Goal: Information Seeking & Learning: Learn about a topic

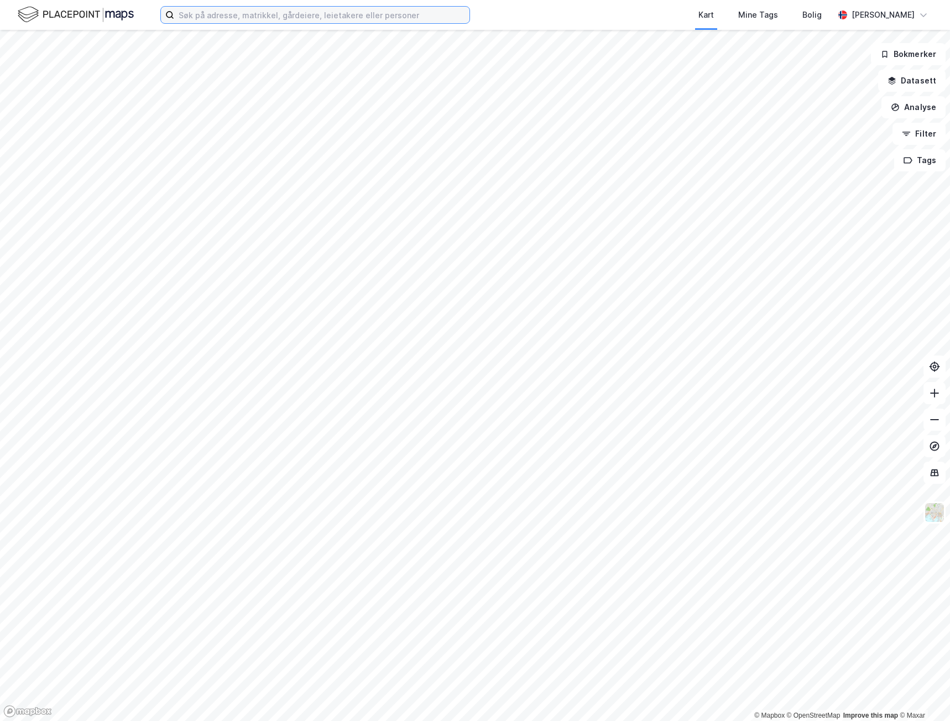
click at [190, 16] on input at bounding box center [321, 15] width 295 height 17
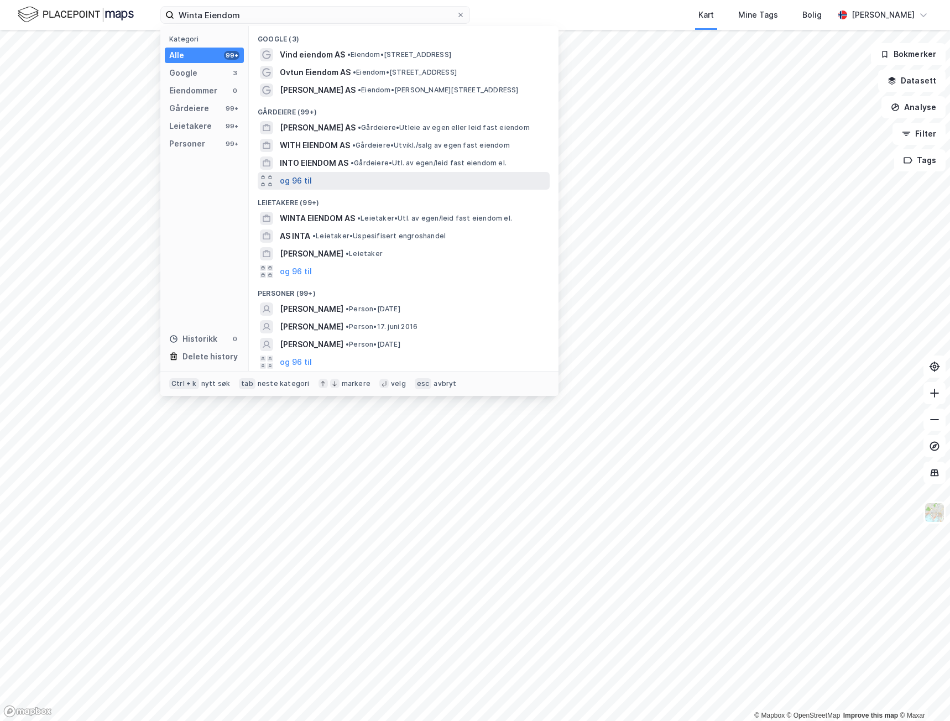
click at [299, 182] on button "og 96 til" at bounding box center [296, 180] width 32 height 13
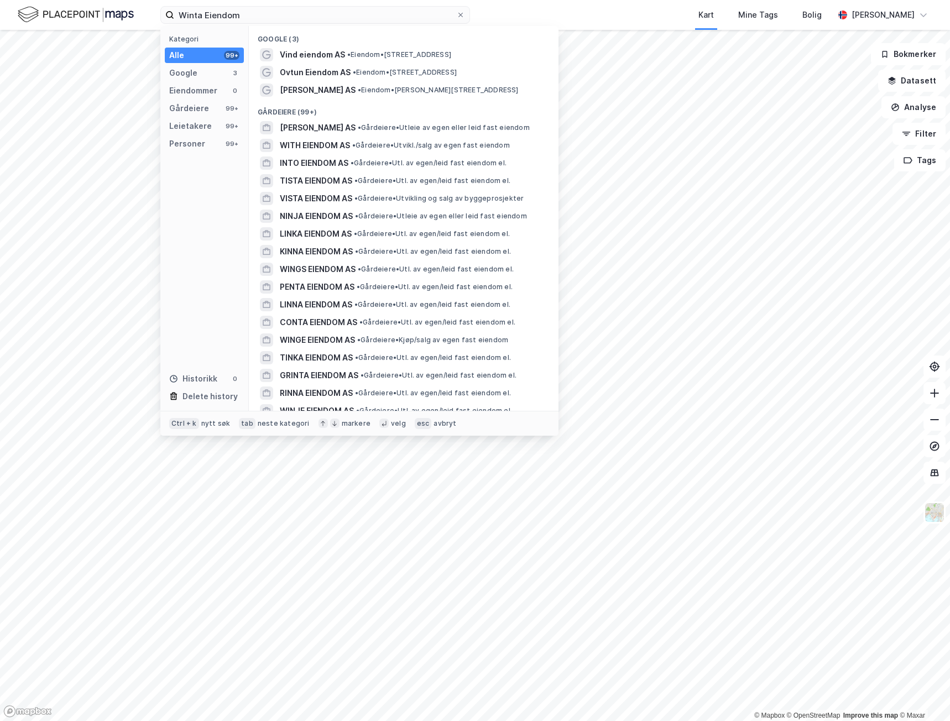
click at [297, 108] on div "Gårdeiere (99+)" at bounding box center [404, 109] width 310 height 20
click at [269, 12] on input "Winta Eiendom" at bounding box center [315, 15] width 282 height 17
drag, startPoint x: 322, startPoint y: 19, endPoint x: 114, endPoint y: 17, distance: 207.9
click at [114, 17] on div "Winta Eiendom Kategori Alle 99+ Google 3 Eiendommer 0 Gårdeiere 99+ Leietakere …" at bounding box center [475, 15] width 950 height 30
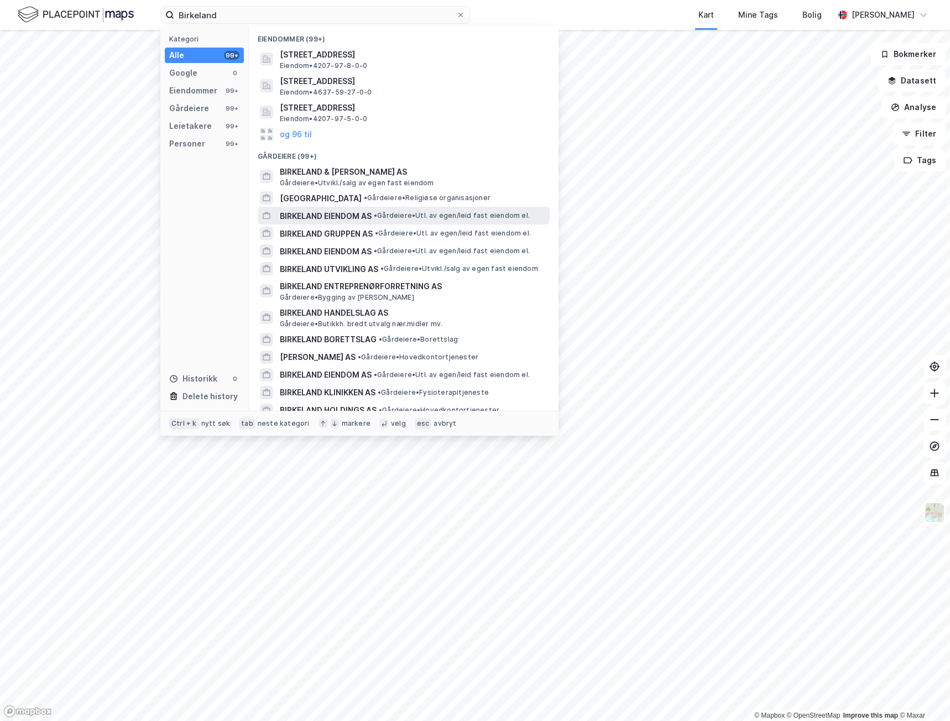
click at [337, 213] on span "BIRKELAND EIENDOM AS" at bounding box center [326, 216] width 92 height 13
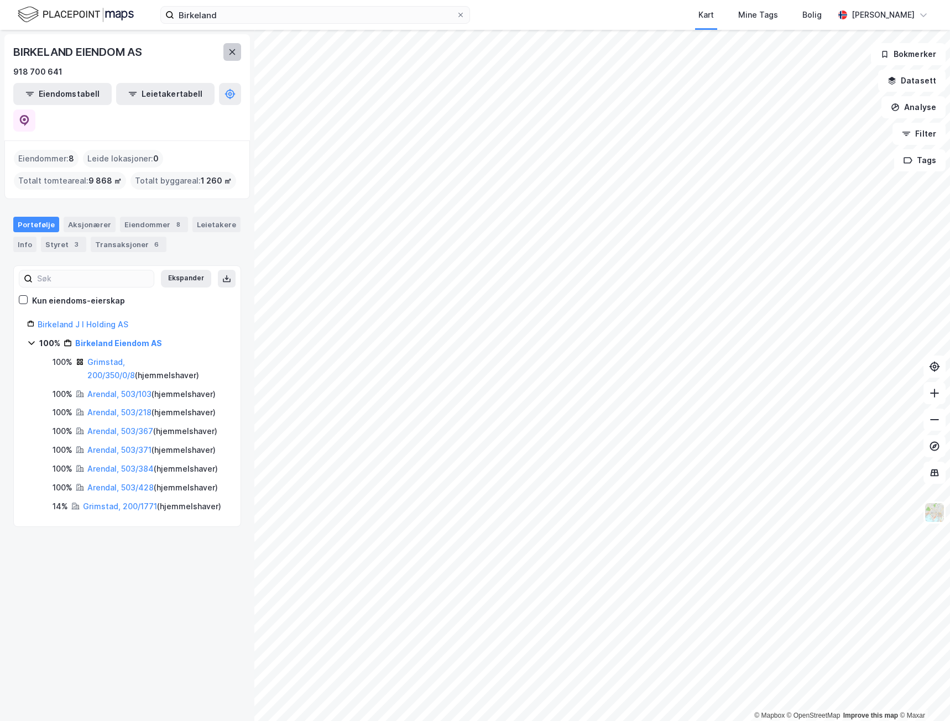
click at [231, 49] on icon at bounding box center [232, 52] width 9 height 9
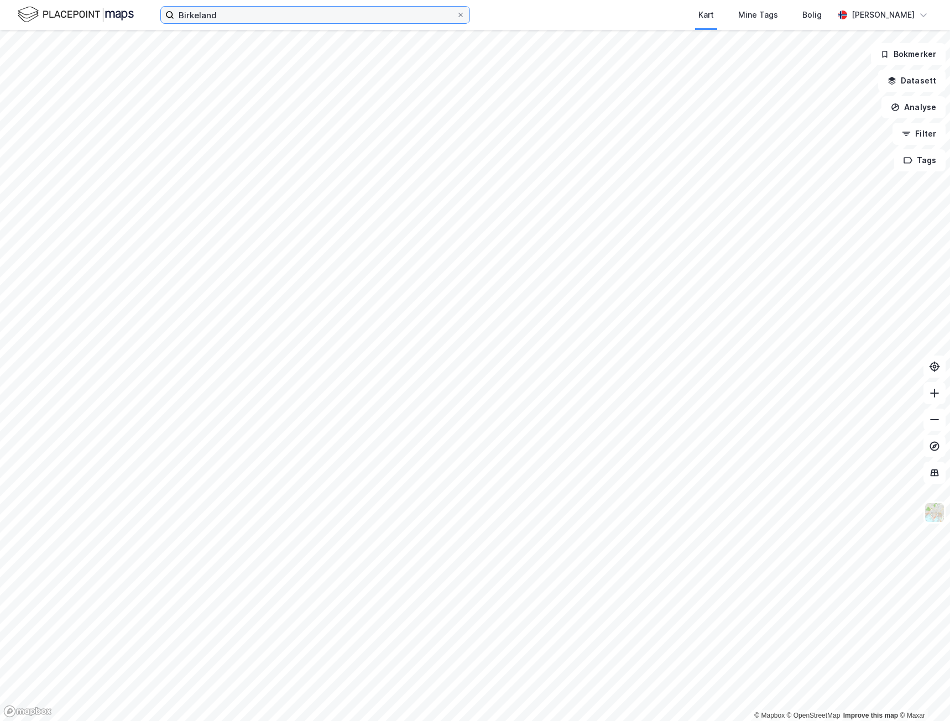
click at [240, 19] on input "Birkeland" at bounding box center [315, 15] width 282 height 17
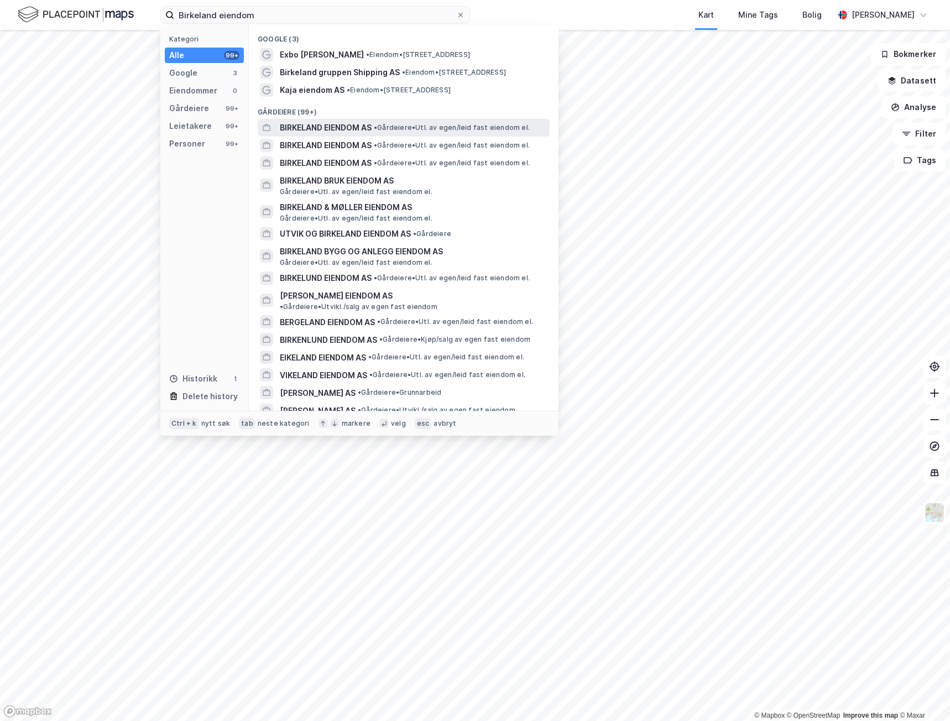
click at [347, 129] on span "BIRKELAND EIENDOM AS" at bounding box center [326, 127] width 92 height 13
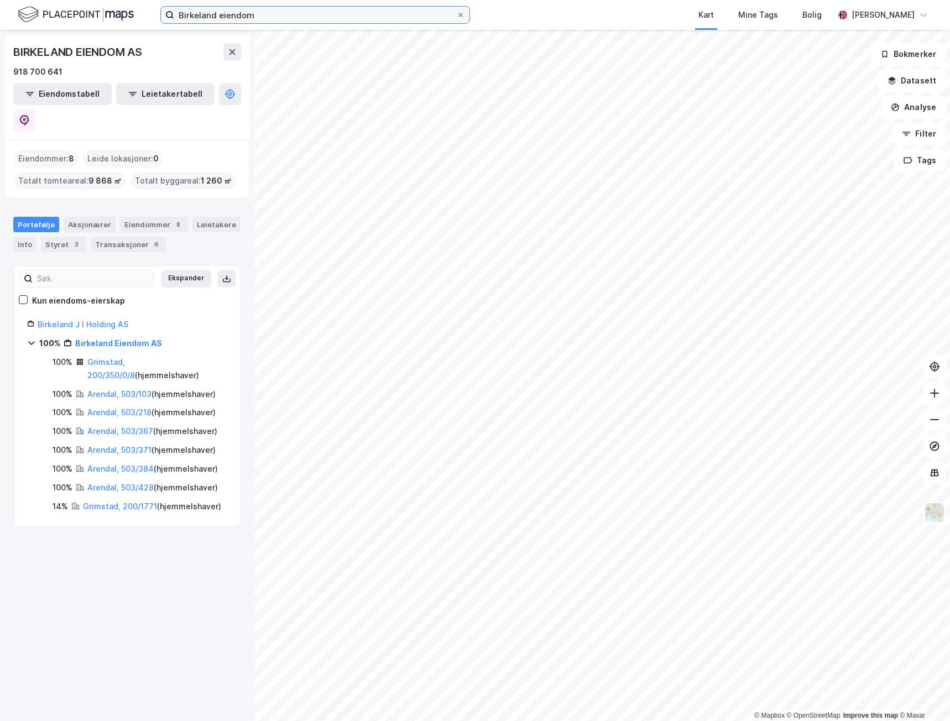
click at [273, 17] on input "Birkeland eiendom" at bounding box center [315, 15] width 282 height 17
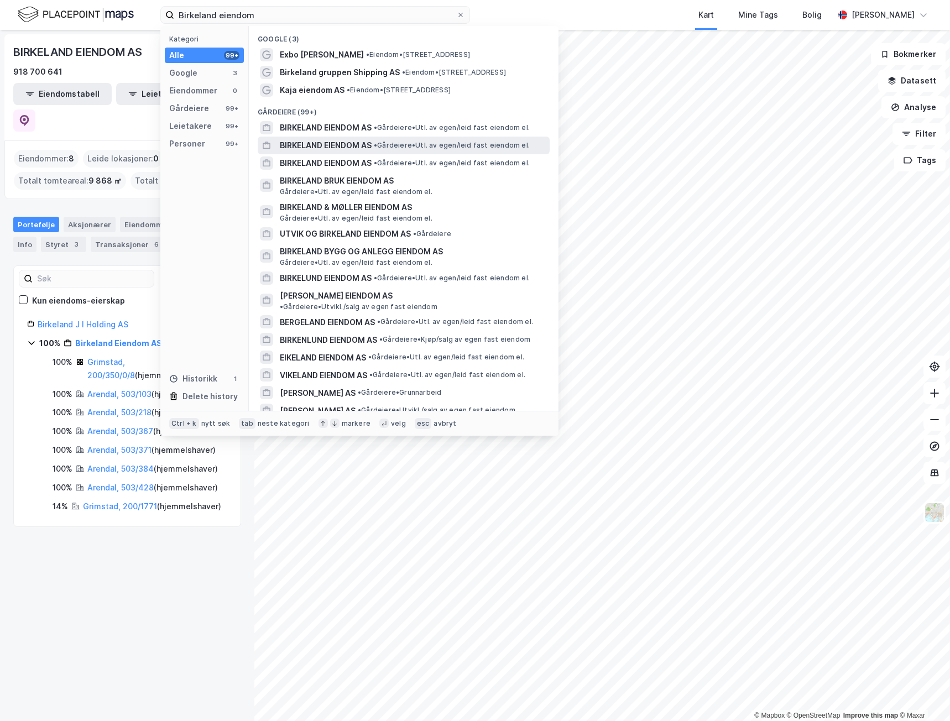
click at [346, 149] on span "BIRKELAND EIENDOM AS" at bounding box center [326, 145] width 92 height 13
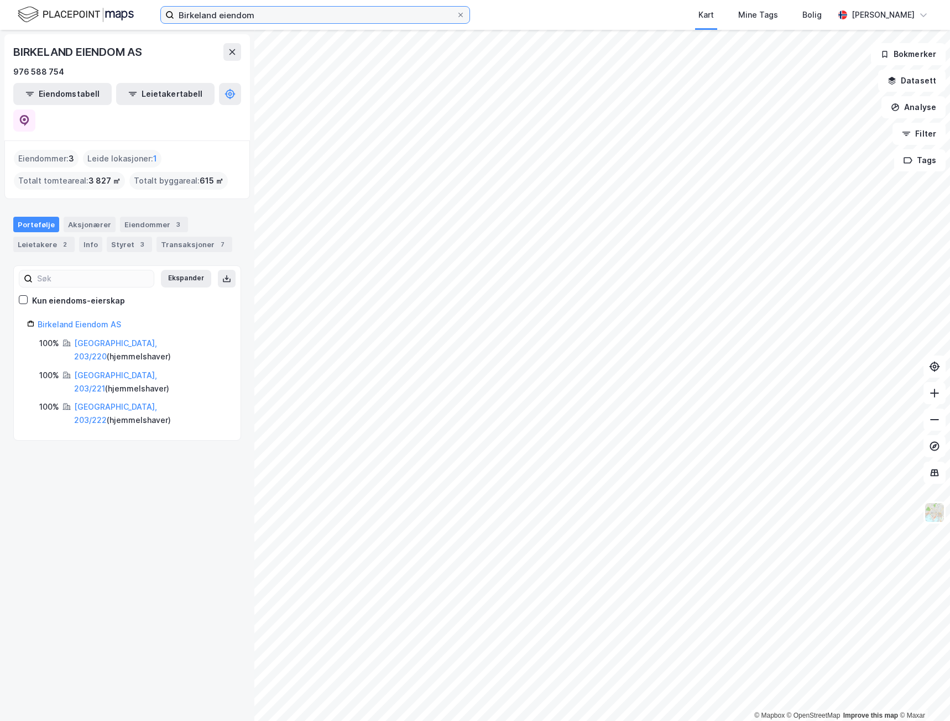
click at [290, 17] on input "Birkeland eiendom" at bounding box center [315, 15] width 282 height 17
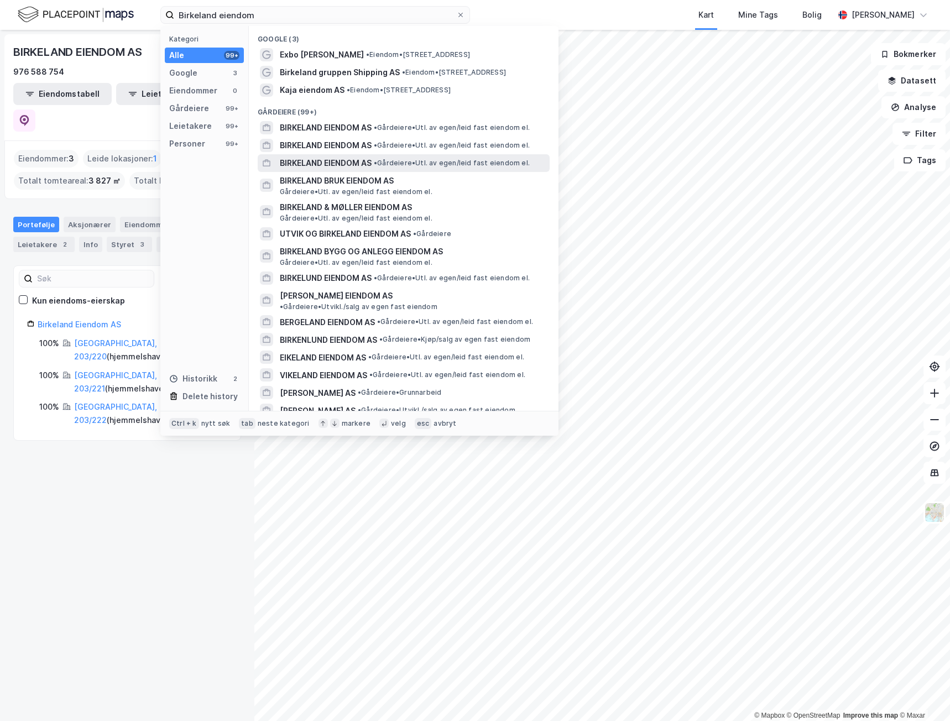
click at [364, 164] on span "BIRKELAND EIENDOM AS" at bounding box center [326, 162] width 92 height 13
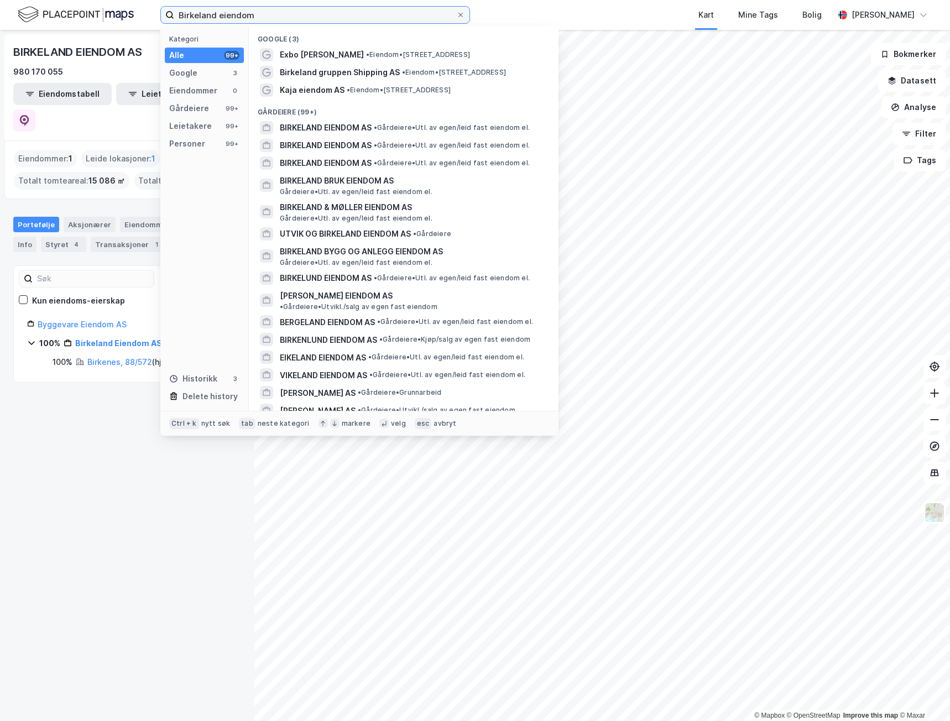
drag, startPoint x: 274, startPoint y: 11, endPoint x: 219, endPoint y: 12, distance: 55.3
click at [219, 12] on input "Birkeland eiendom" at bounding box center [315, 15] width 282 height 17
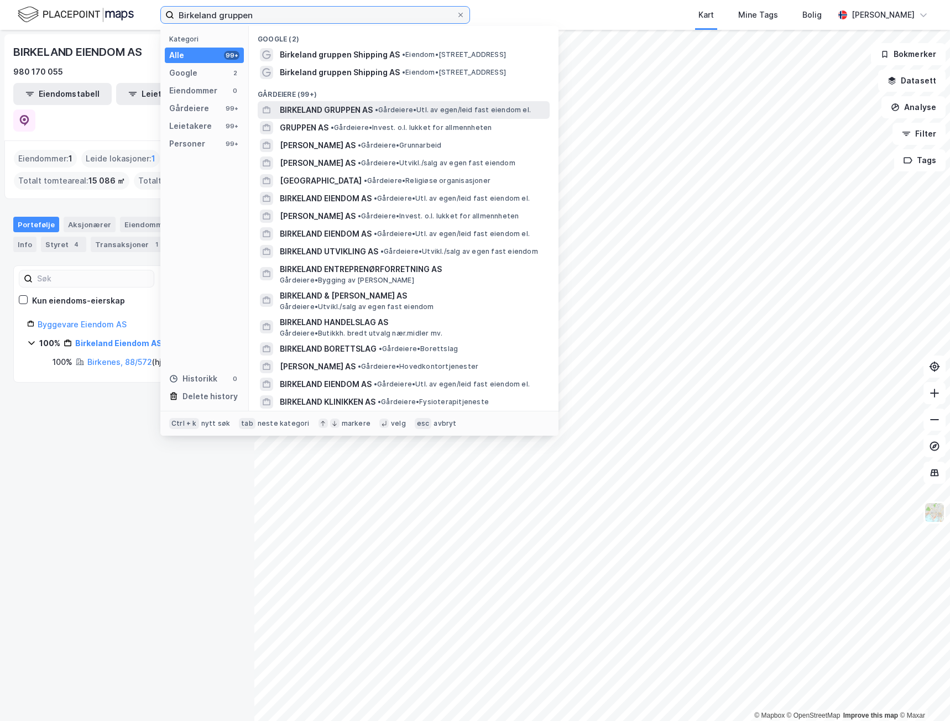
type input "Birkeland gruppen"
click at [371, 114] on span "BIRKELAND GRUPPEN AS" at bounding box center [326, 109] width 93 height 13
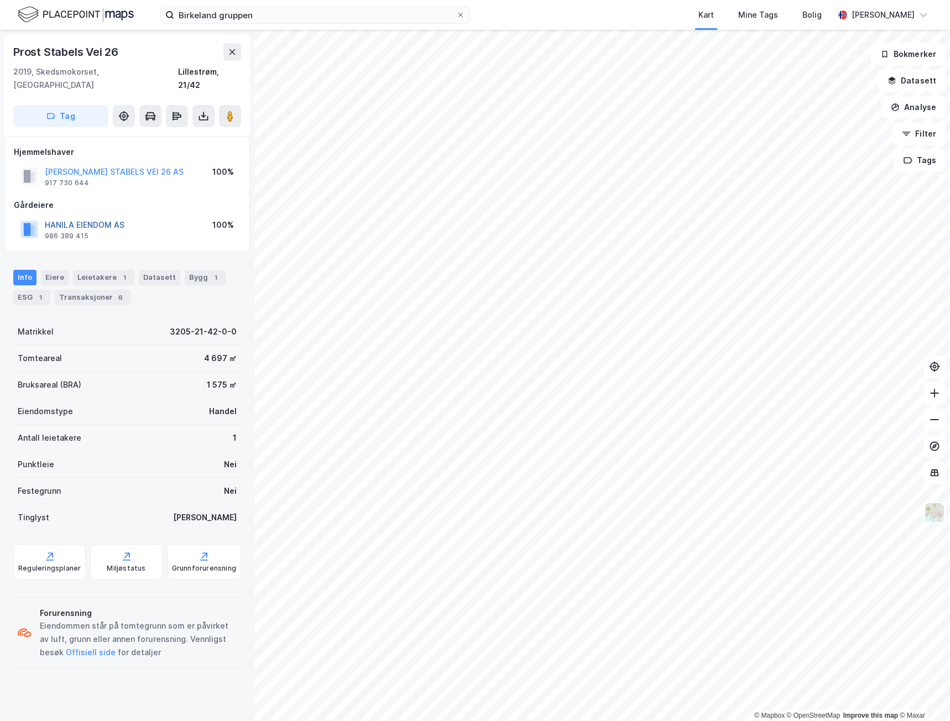
click at [0, 0] on button "HANILA EIENDOM AS" at bounding box center [0, 0] width 0 height 0
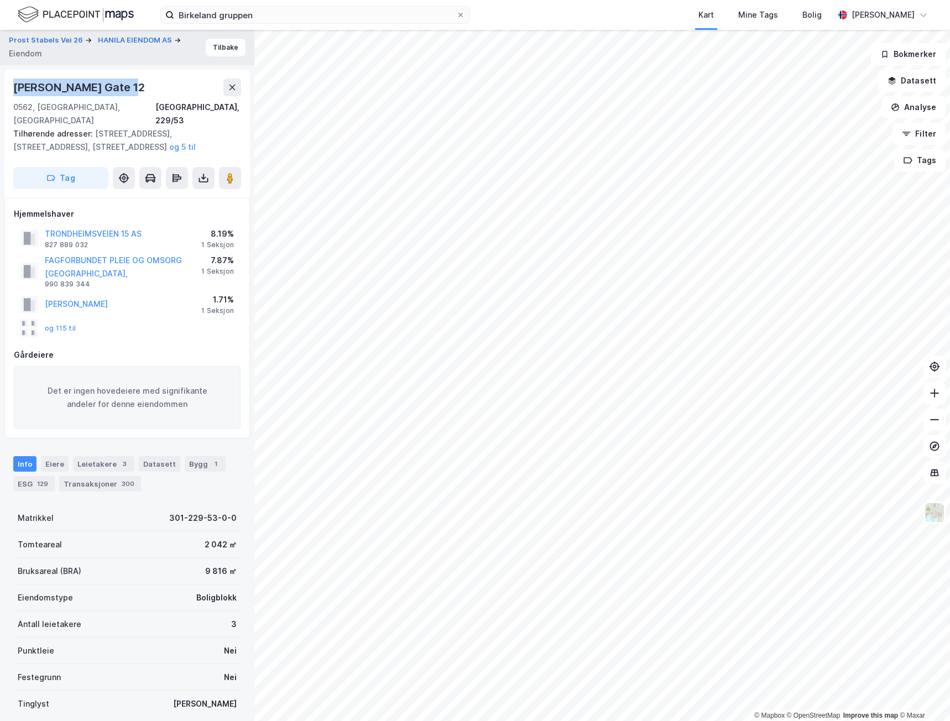
drag, startPoint x: 132, startPoint y: 87, endPoint x: 15, endPoint y: 86, distance: 116.6
click at [15, 86] on div "[PERSON_NAME] Gate 12" at bounding box center [127, 87] width 228 height 18
copy div "[PERSON_NAME] Gate 12"
click at [210, 48] on button "Tilbake" at bounding box center [226, 48] width 40 height 18
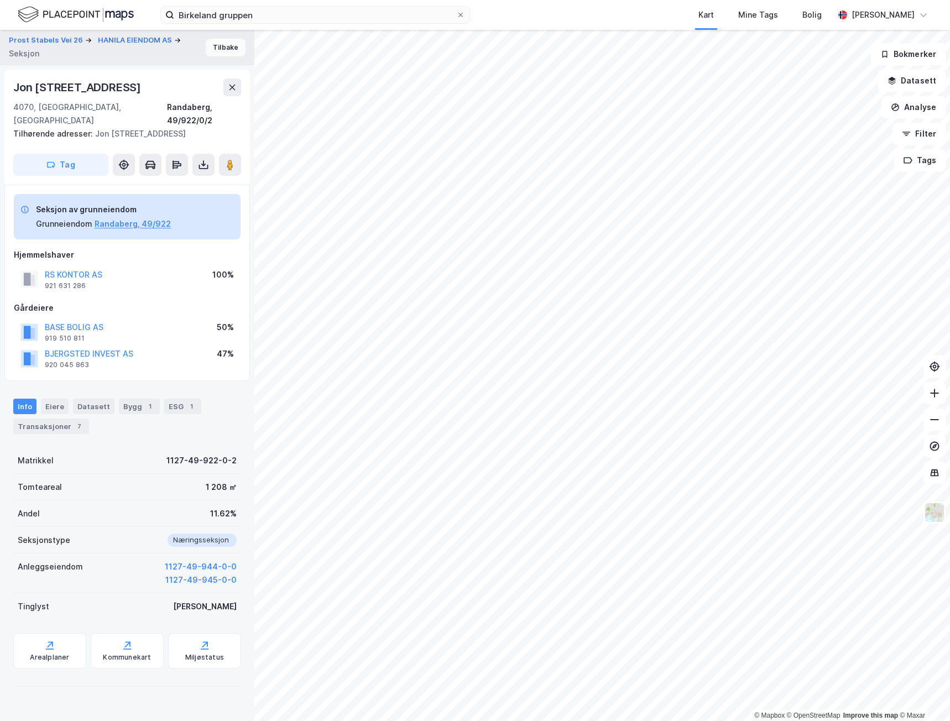
click at [220, 49] on button "Tilbake" at bounding box center [226, 48] width 40 height 18
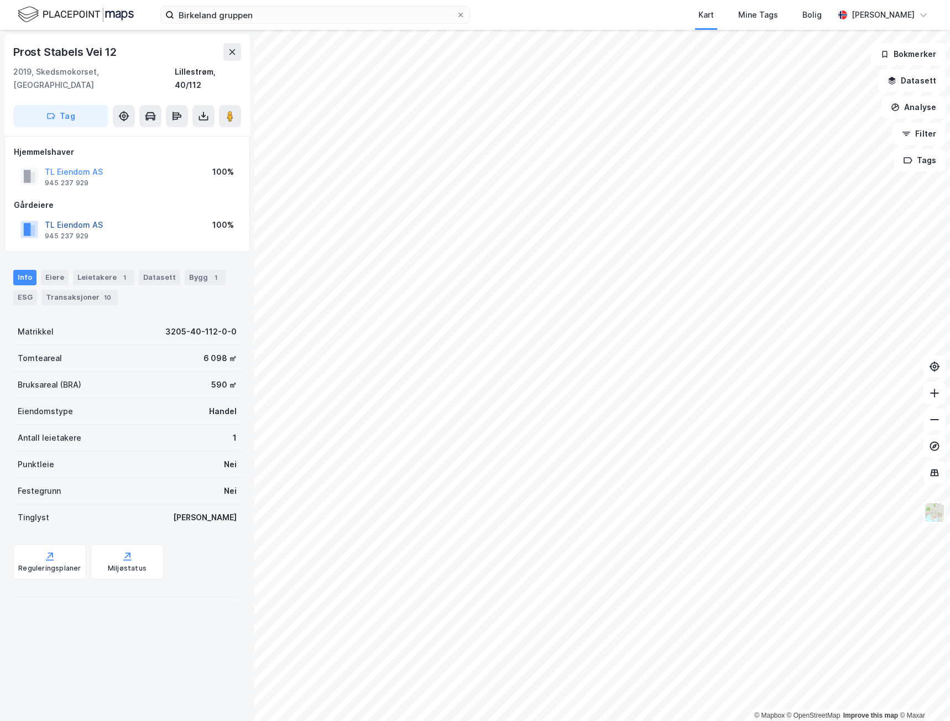
click at [0, 0] on button "TL Eiendom AS" at bounding box center [0, 0] width 0 height 0
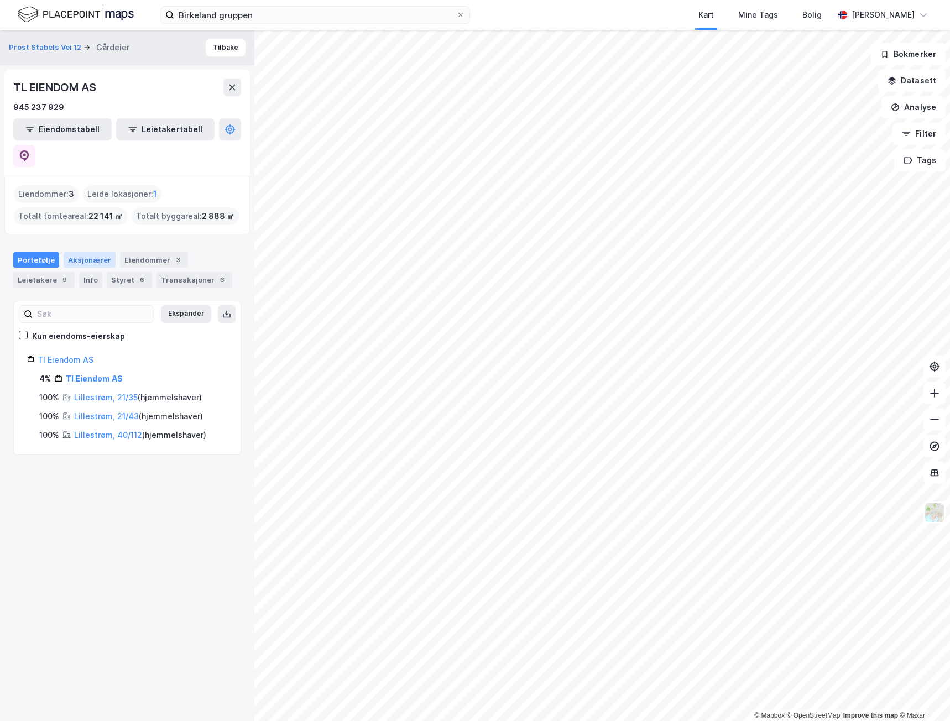
click at [81, 252] on div "Aksjonærer" at bounding box center [90, 259] width 52 height 15
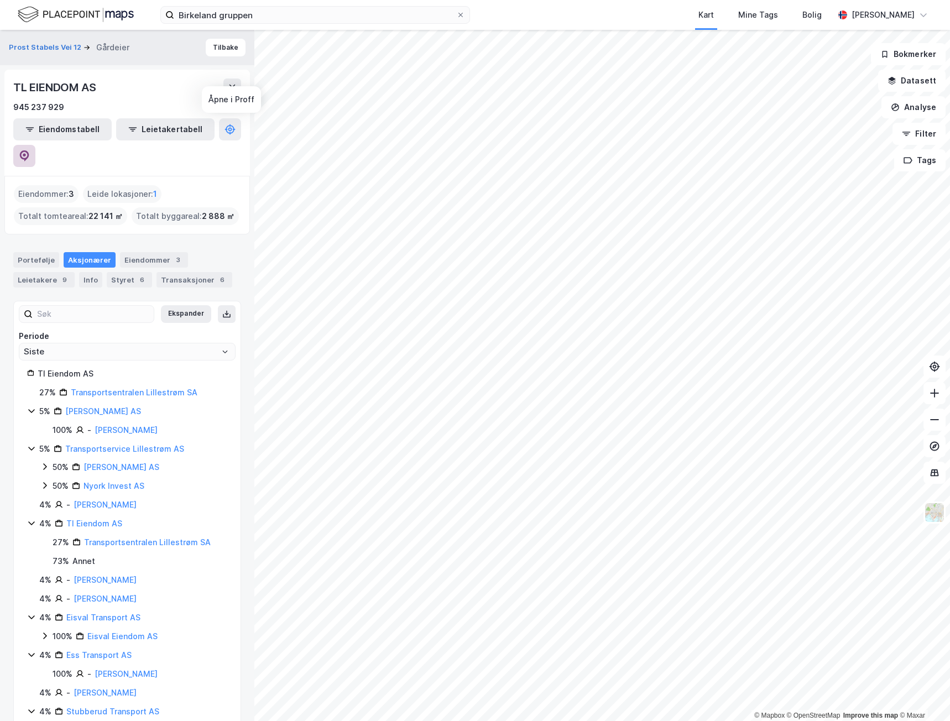
click at [30, 150] on icon at bounding box center [24, 155] width 11 height 11
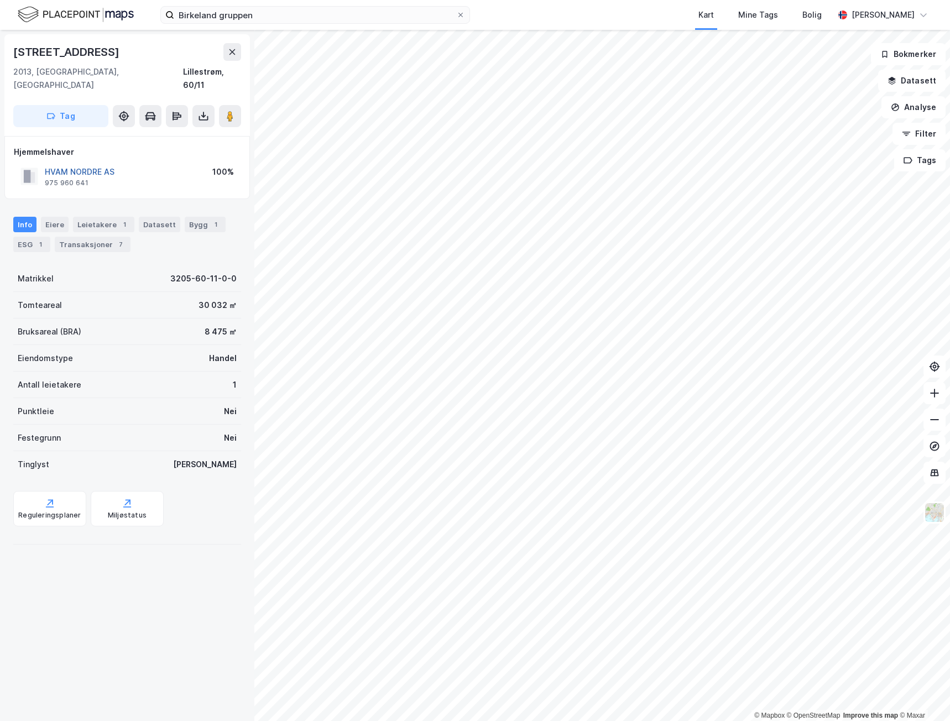
click at [0, 0] on button "HVAM NORDRE AS" at bounding box center [0, 0] width 0 height 0
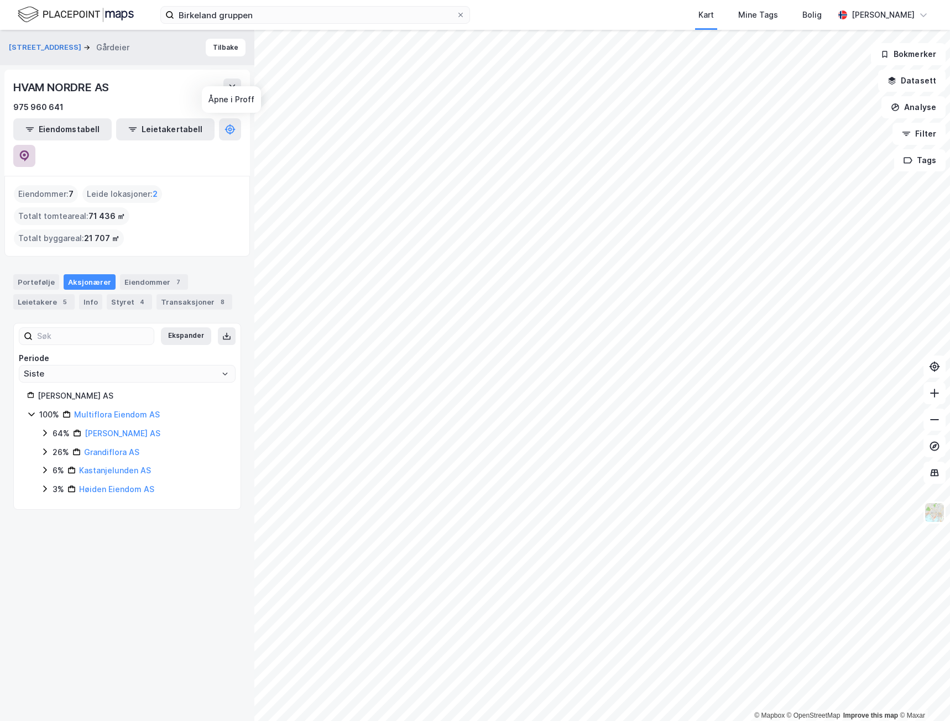
click at [30, 150] on icon at bounding box center [24, 155] width 11 height 11
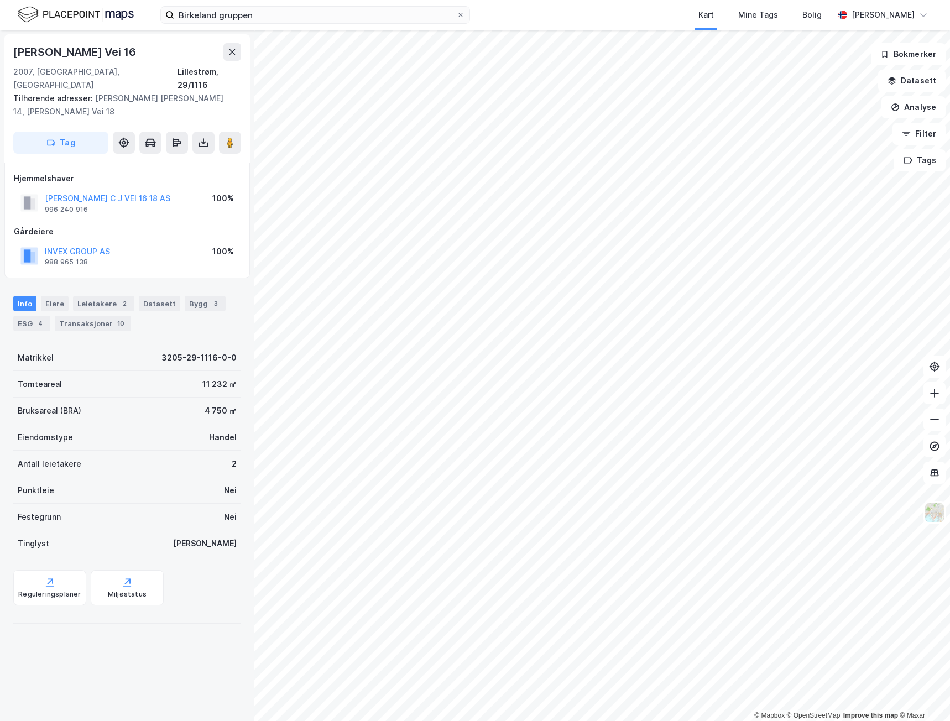
click at [79, 243] on div "INVEX GROUP AS 988 965 138 100%" at bounding box center [127, 256] width 227 height 27
click at [0, 0] on button "INVEX GROUP AS" at bounding box center [0, 0] width 0 height 0
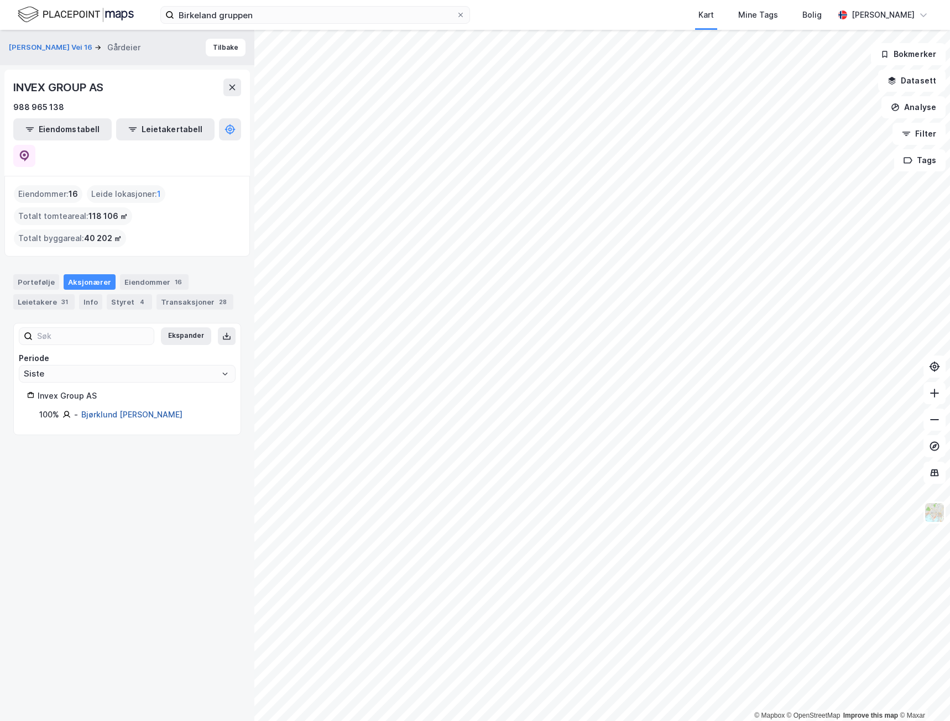
click at [158, 410] on link "Bjørklund [PERSON_NAME]" at bounding box center [131, 414] width 101 height 9
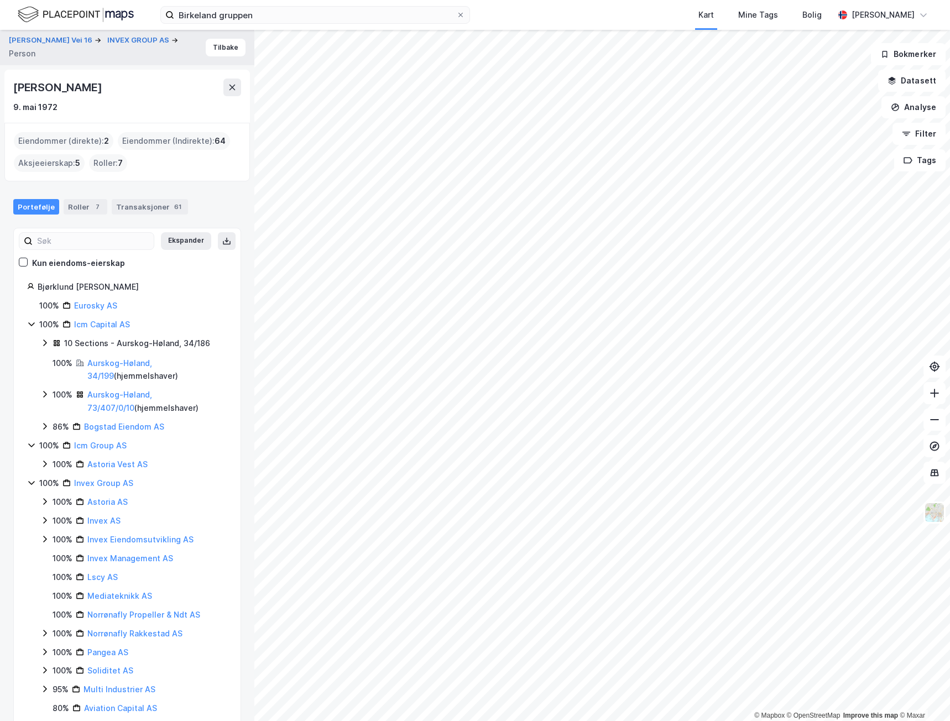
drag, startPoint x: 167, startPoint y: 86, endPoint x: 17, endPoint y: 93, distance: 150.0
click at [17, 93] on div "[PERSON_NAME]" at bounding box center [127, 87] width 228 height 18
copy div "[PERSON_NAME]"
click at [185, 92] on div "[PERSON_NAME]" at bounding box center [127, 87] width 228 height 18
drag, startPoint x: 169, startPoint y: 85, endPoint x: 2, endPoint y: 85, distance: 167.0
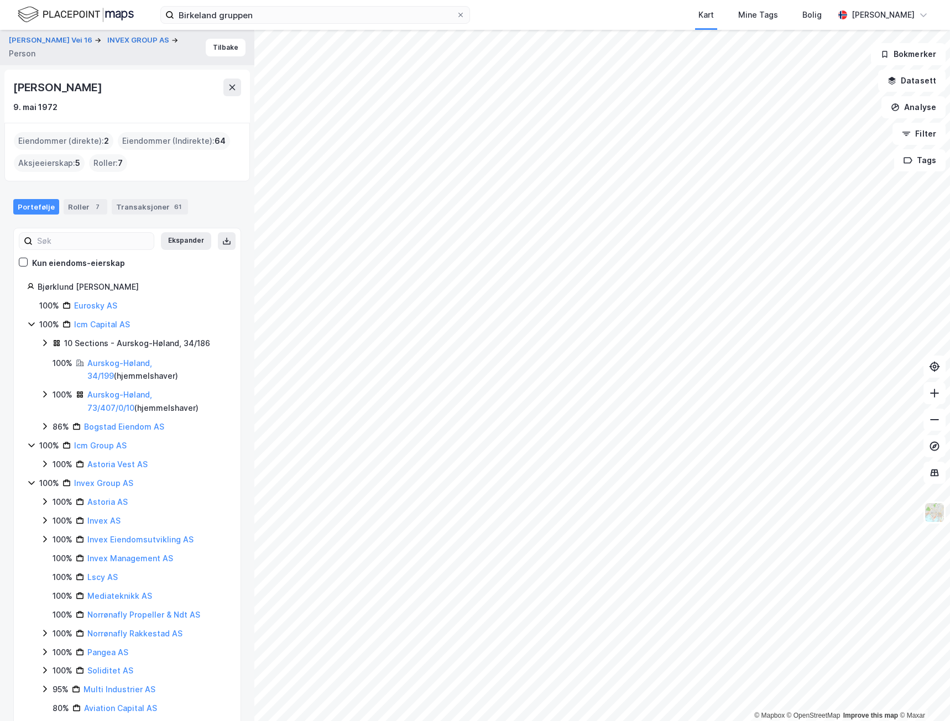
click at [2, 85] on div "[PERSON_NAME] Vei 16 INVEX GROUP AS Person [PERSON_NAME] [DATE] Eiendommer (dir…" at bounding box center [127, 375] width 254 height 691
copy div "[PERSON_NAME]"
click at [161, 102] on div "9. mai 1972" at bounding box center [127, 107] width 228 height 13
click at [156, 87] on div "[PERSON_NAME]" at bounding box center [127, 87] width 228 height 18
click at [169, 86] on div "[PERSON_NAME]" at bounding box center [127, 87] width 228 height 18
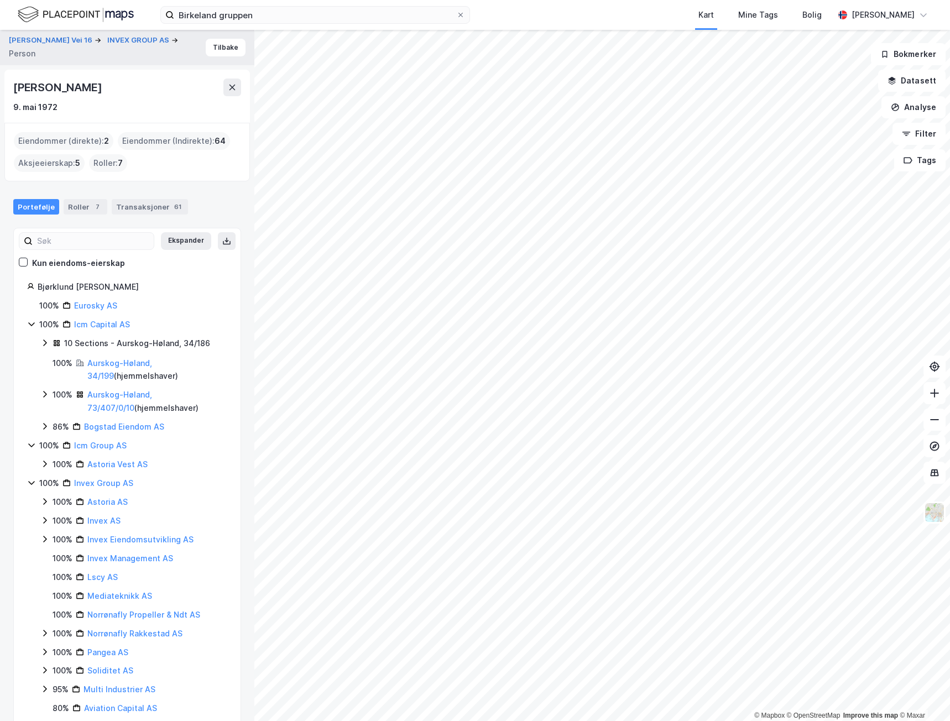
click at [46, 652] on icon at bounding box center [44, 651] width 3 height 7
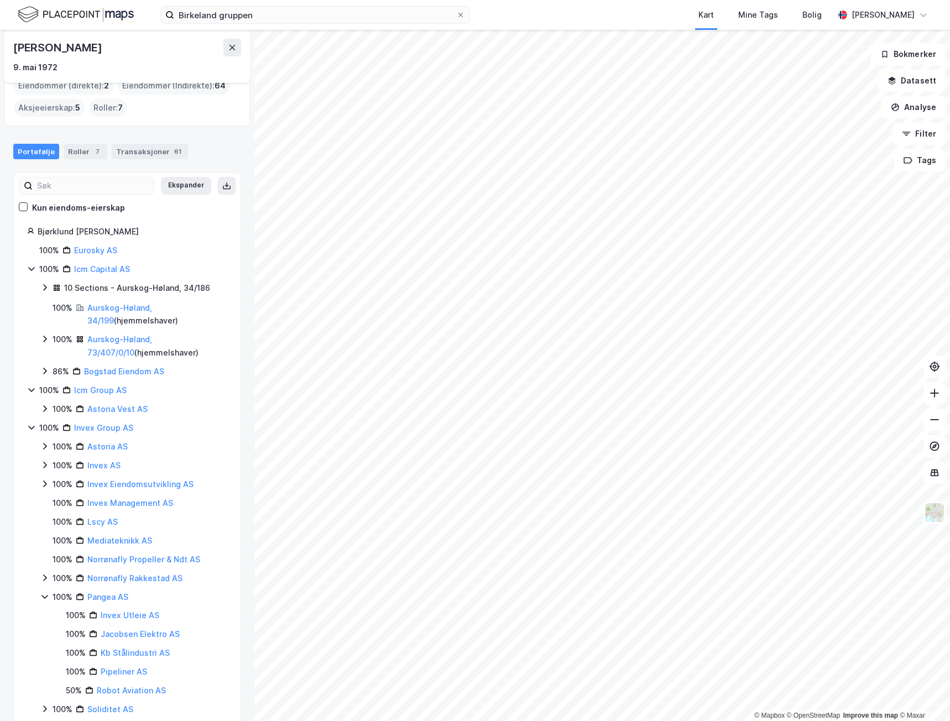
click at [38, 595] on div "100% Invex Group AS 100% Astoria AS 100% Invex AS 100% Invex Eiendomsutvikling …" at bounding box center [127, 624] width 200 height 407
click at [43, 594] on icon at bounding box center [44, 596] width 9 height 9
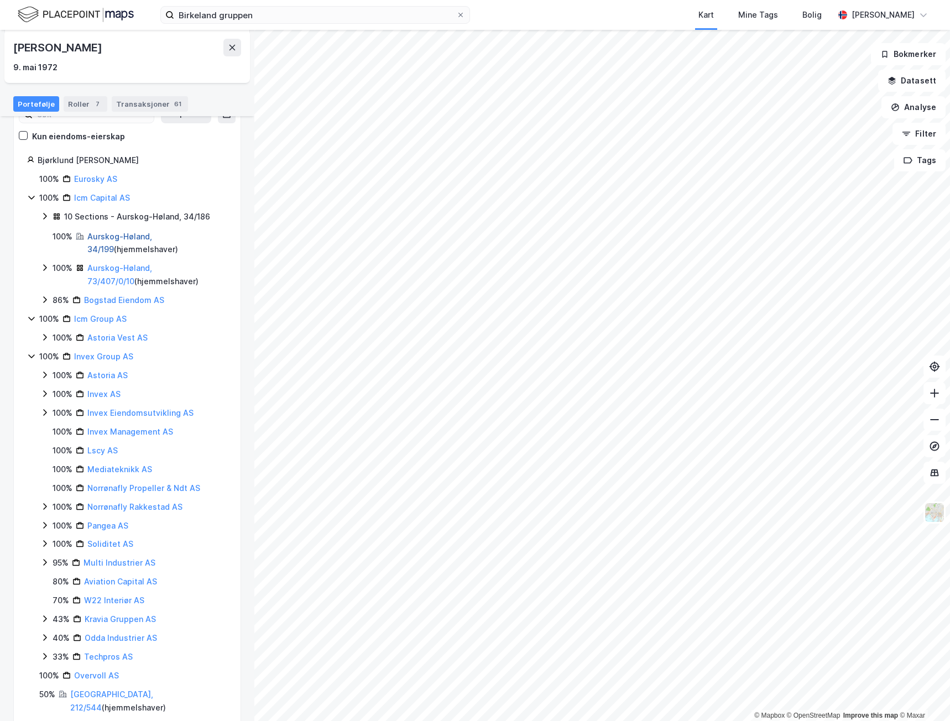
scroll to position [111, 0]
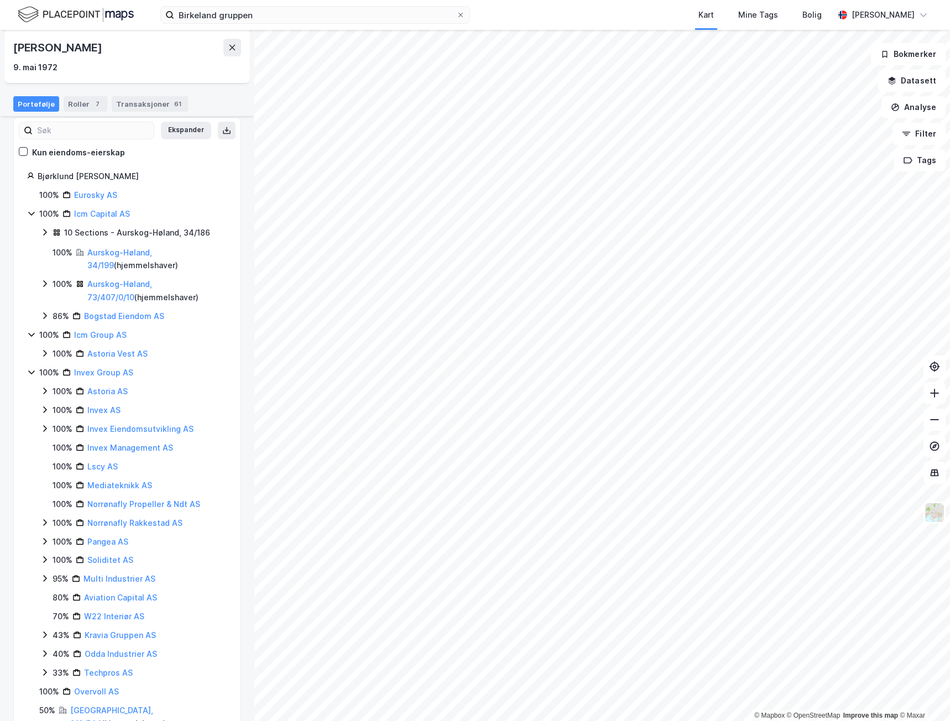
click at [133, 176] on div "Bjørklund [PERSON_NAME]" at bounding box center [133, 176] width 190 height 13
drag, startPoint x: 140, startPoint y: 174, endPoint x: 22, endPoint y: 174, distance: 118.3
click at [22, 174] on div "Bjørklund [PERSON_NAME] 100% Eurosky AS 100% Icm Capital AS 10 Sections - Aursk…" at bounding box center [127, 466] width 227 height 593
copy div "Bjørklund [PERSON_NAME]"
click at [170, 172] on div "Bjørklund [PERSON_NAME]" at bounding box center [133, 176] width 190 height 13
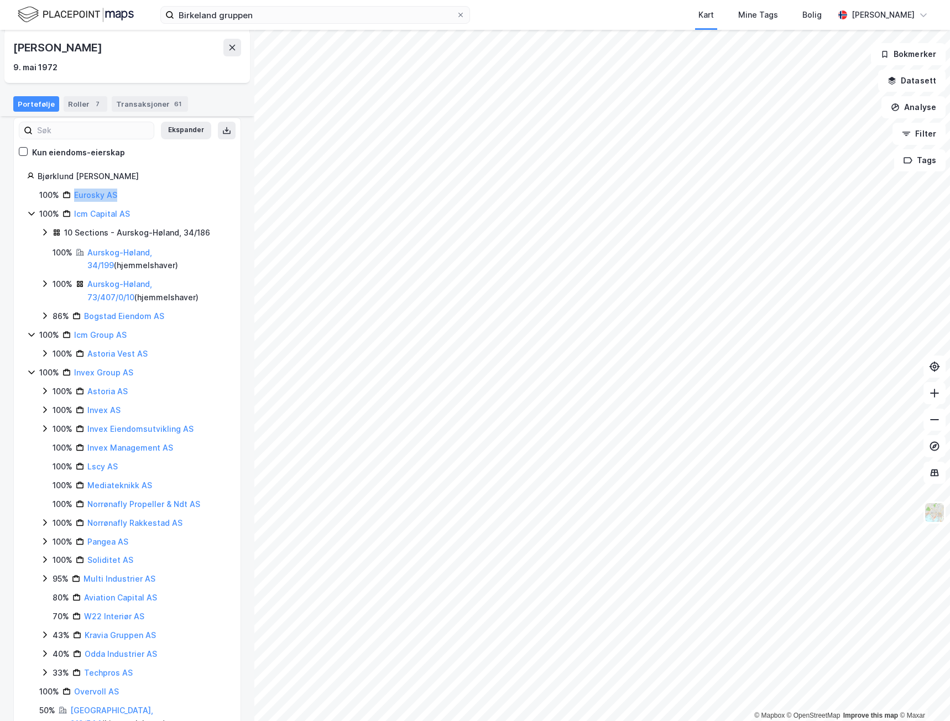
drag, startPoint x: 142, startPoint y: 197, endPoint x: 69, endPoint y: 190, distance: 72.8
click at [69, 190] on div "100% Eurosky AS" at bounding box center [133, 195] width 188 height 13
copy link "Eurosky AS"
drag, startPoint x: 165, startPoint y: 211, endPoint x: 108, endPoint y: 210, distance: 56.9
click at [108, 210] on div "100% Icm Capital AS" at bounding box center [133, 213] width 188 height 13
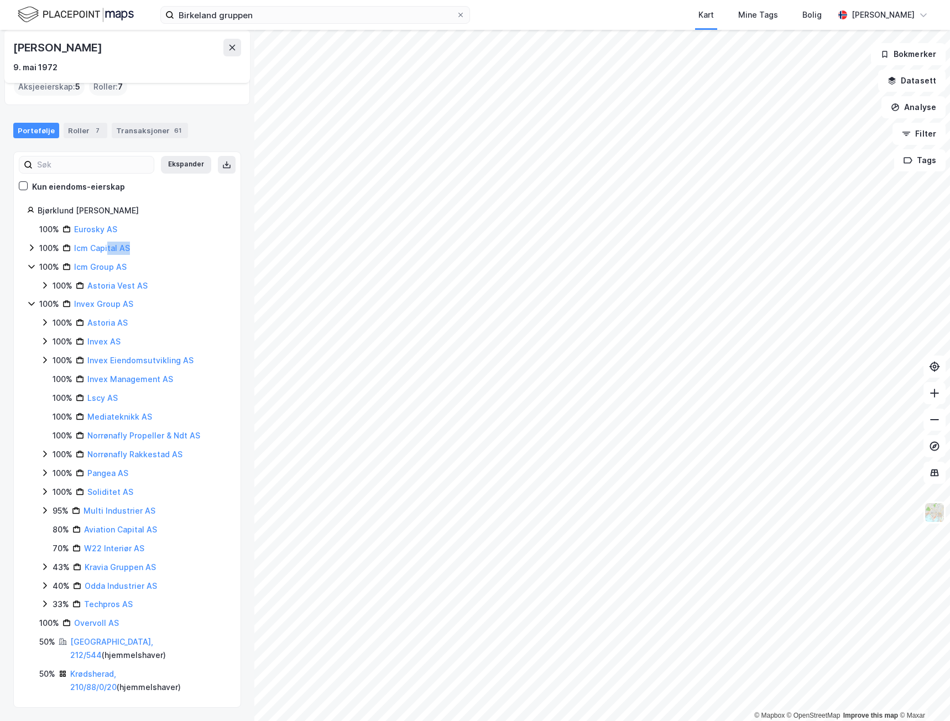
scroll to position [63, 0]
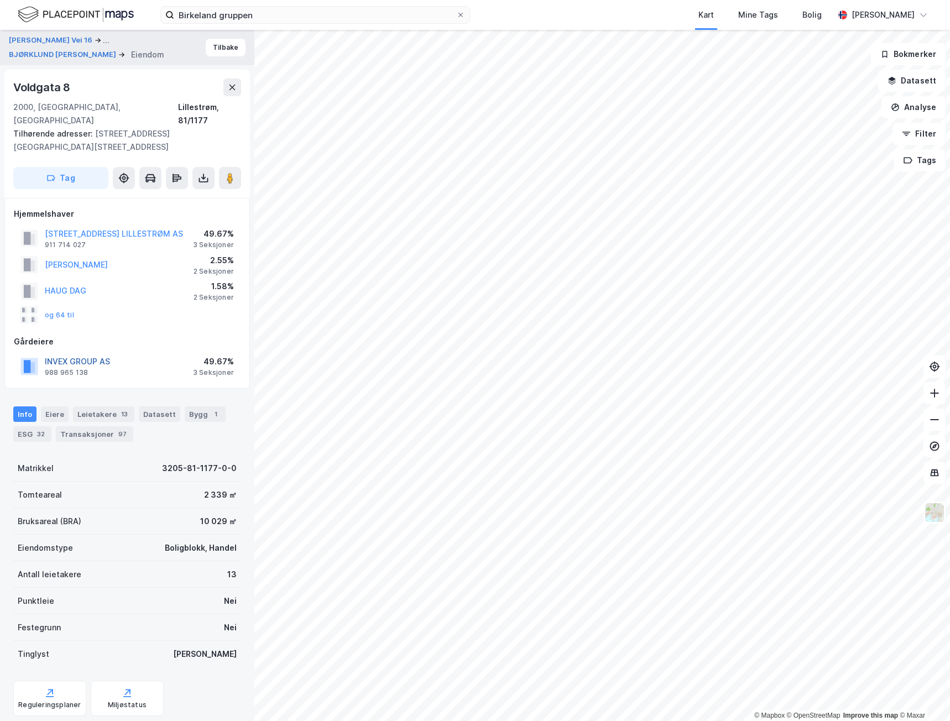
click at [0, 0] on button "INVEX GROUP AS" at bounding box center [0, 0] width 0 height 0
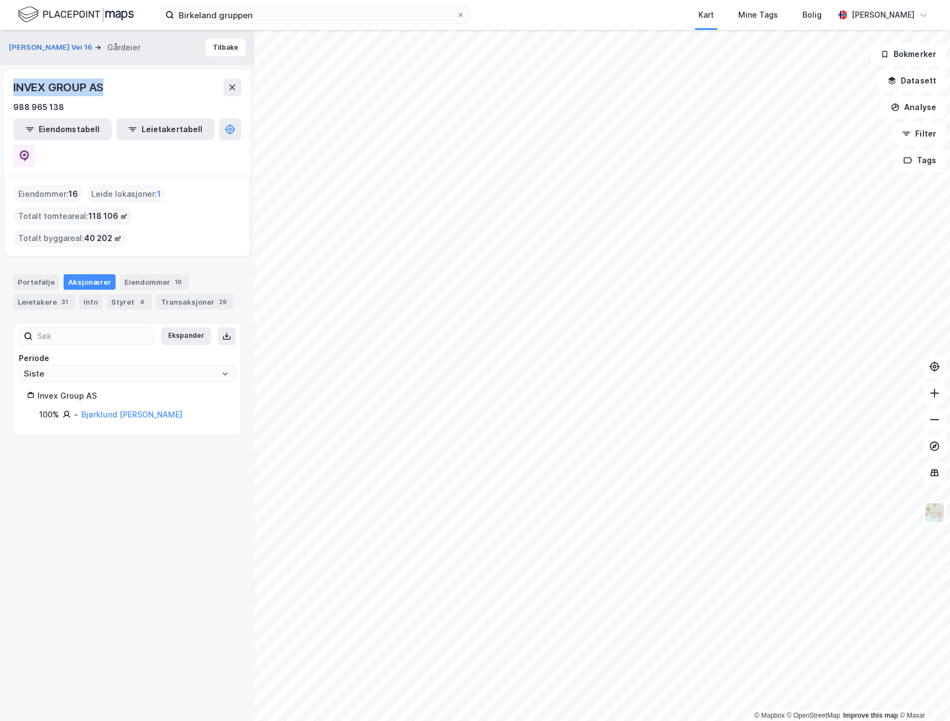
drag, startPoint x: 124, startPoint y: 84, endPoint x: 0, endPoint y: 81, distance: 124.4
click at [0, 81] on div "[PERSON_NAME] Vei 16 Gårdeier Tilbake INVEX GROUP AS 988 965 138 Eiendomstabell…" at bounding box center [127, 375] width 254 height 691
copy div "INVEX GROUP AS"
click at [136, 88] on div "INVEX GROUP AS" at bounding box center [127, 87] width 228 height 18
drag, startPoint x: 151, startPoint y: 86, endPoint x: -5, endPoint y: 77, distance: 156.1
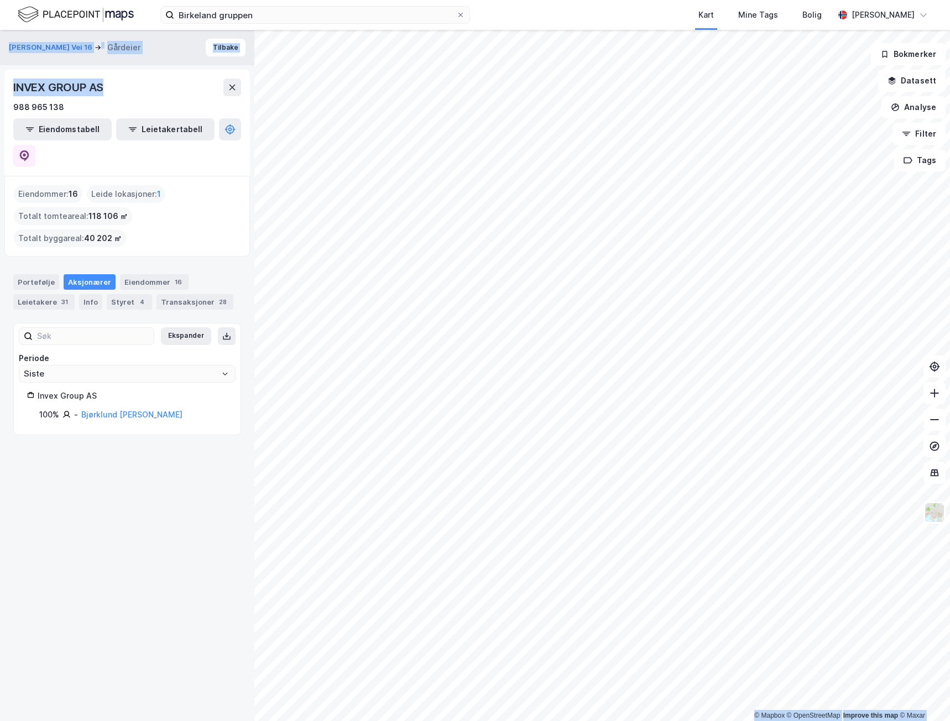
click at [0, 77] on html "Birkeland gruppen Kart Mine Tags Bolig [PERSON_NAME] © Mapbox © OpenStreetMap I…" at bounding box center [475, 360] width 950 height 721
click at [62, 80] on div "INVEX GROUP AS" at bounding box center [59, 87] width 92 height 18
drag, startPoint x: 117, startPoint y: 86, endPoint x: 6, endPoint y: 86, distance: 111.1
click at [6, 86] on div "INVEX GROUP AS 988 965 138 Eiendomstabell Leietakertabell" at bounding box center [126, 123] width 245 height 106
copy div "INVEX GROUP AS"
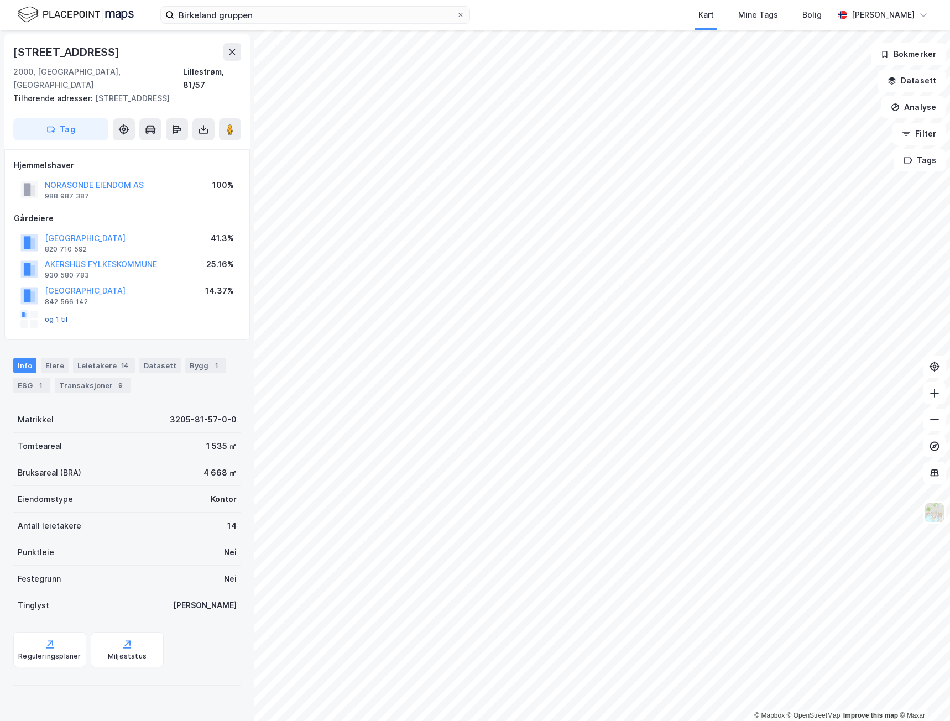
click at [0, 0] on button "og 1 til" at bounding box center [0, 0] width 0 height 0
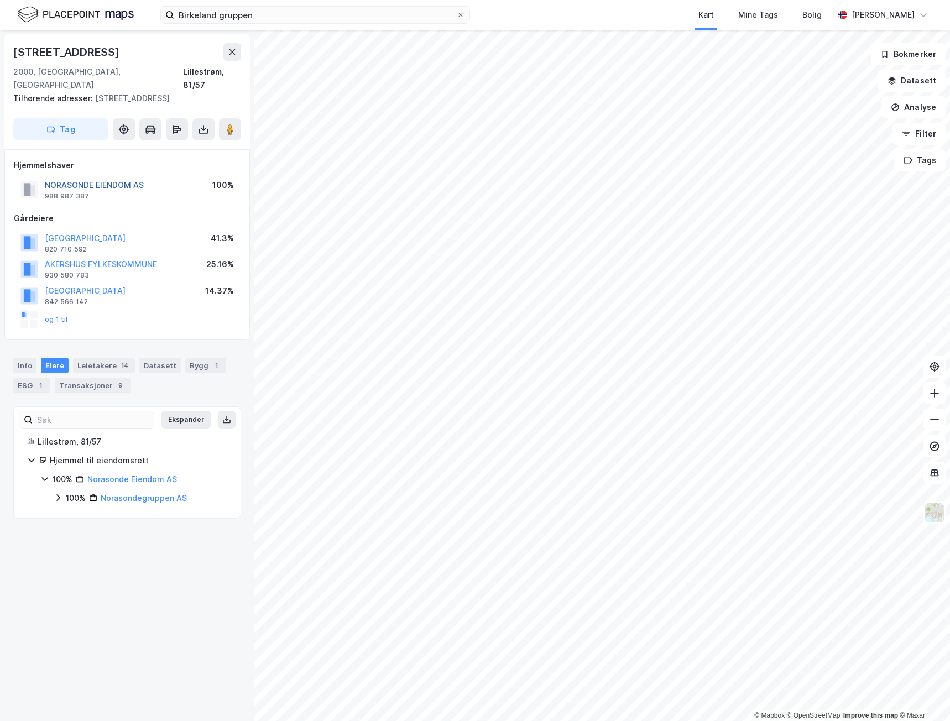
click at [0, 0] on button "NORASONDE EIENDOM AS" at bounding box center [0, 0] width 0 height 0
